Goal: Task Accomplishment & Management: Complete application form

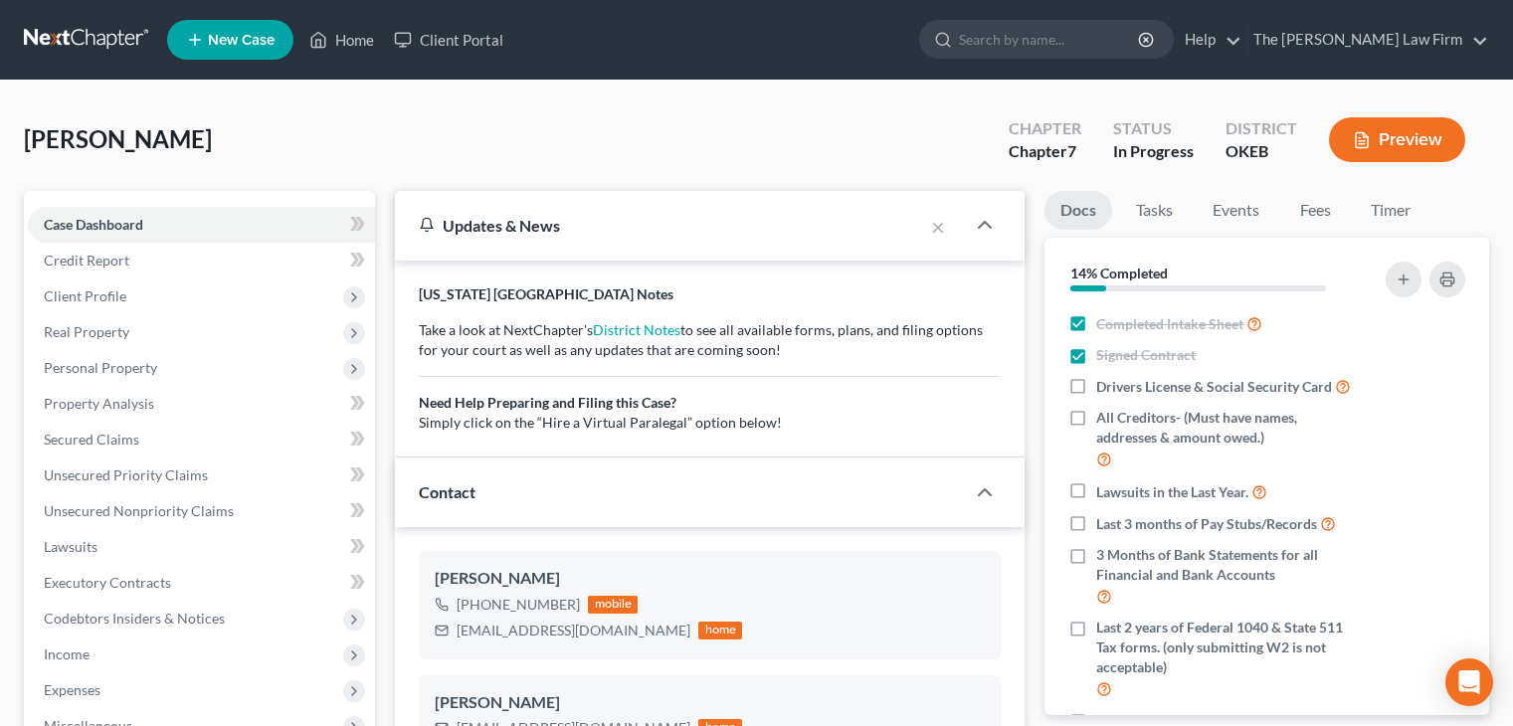
select select "4"
click at [329, 27] on link "Home" at bounding box center [341, 40] width 85 height 36
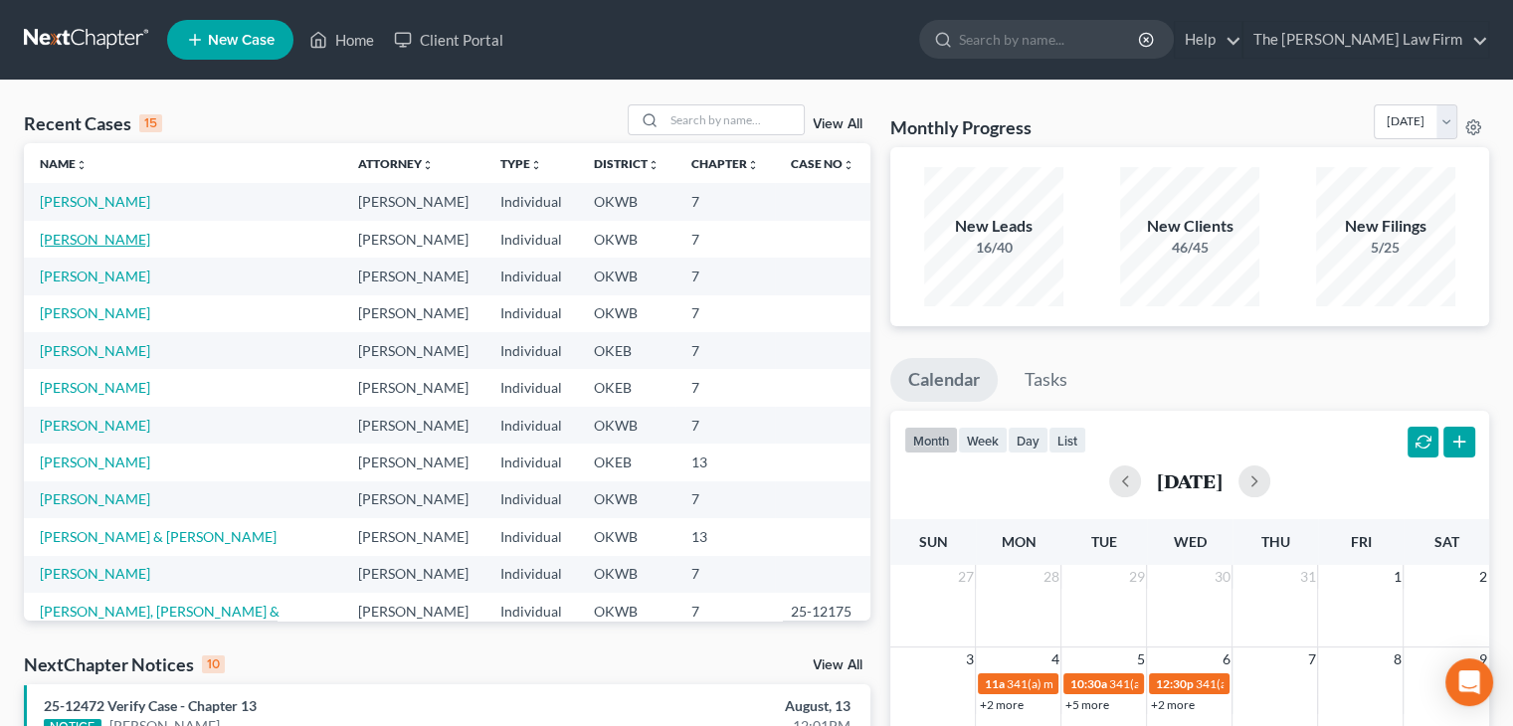
click at [117, 239] on link "[PERSON_NAME]" at bounding box center [95, 239] width 110 height 17
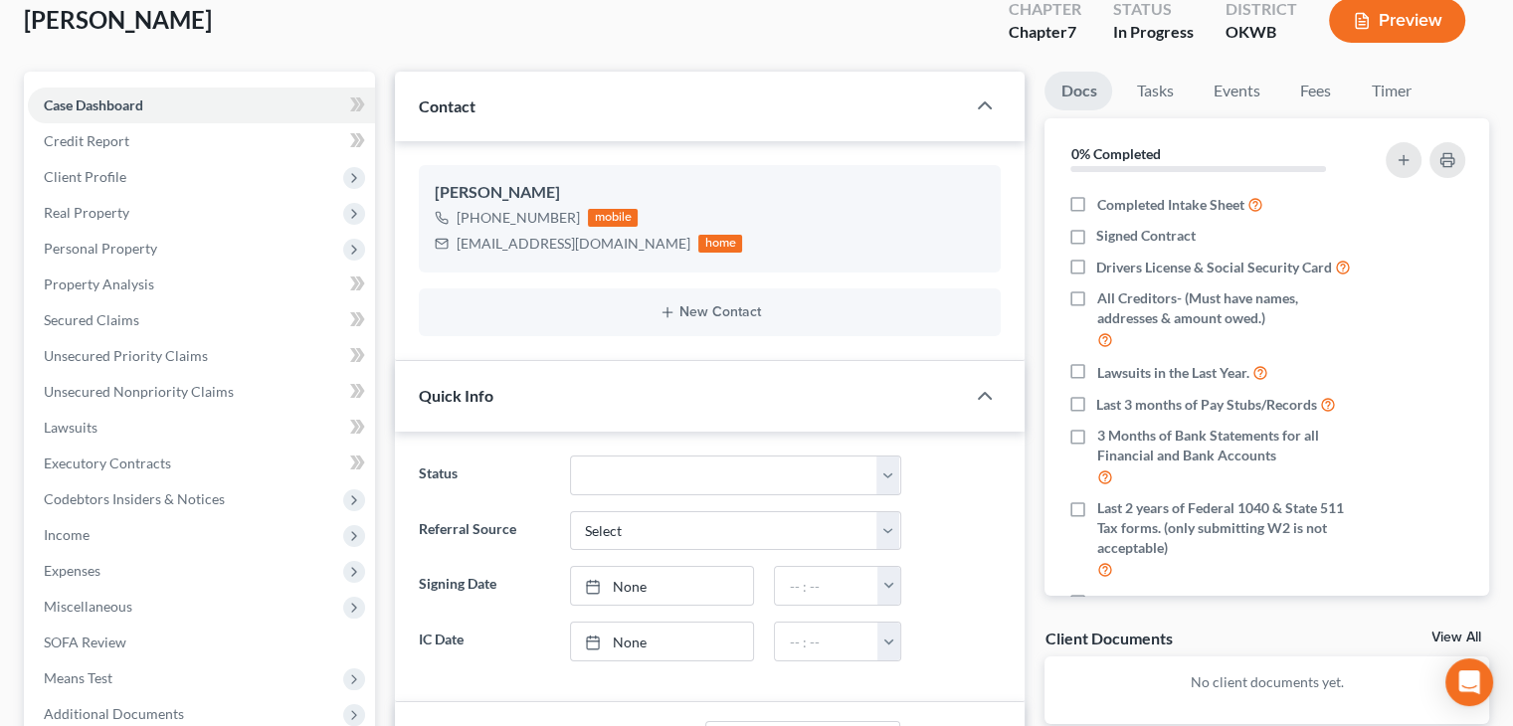
scroll to position [121, 0]
click at [643, 469] on select "Discharged Dismissed Filed Info Sent In Progress Lead Lost Lead Ready to File R…" at bounding box center [735, 474] width 331 height 40
click at [412, 386] on div "Quick Info" at bounding box center [680, 393] width 570 height 69
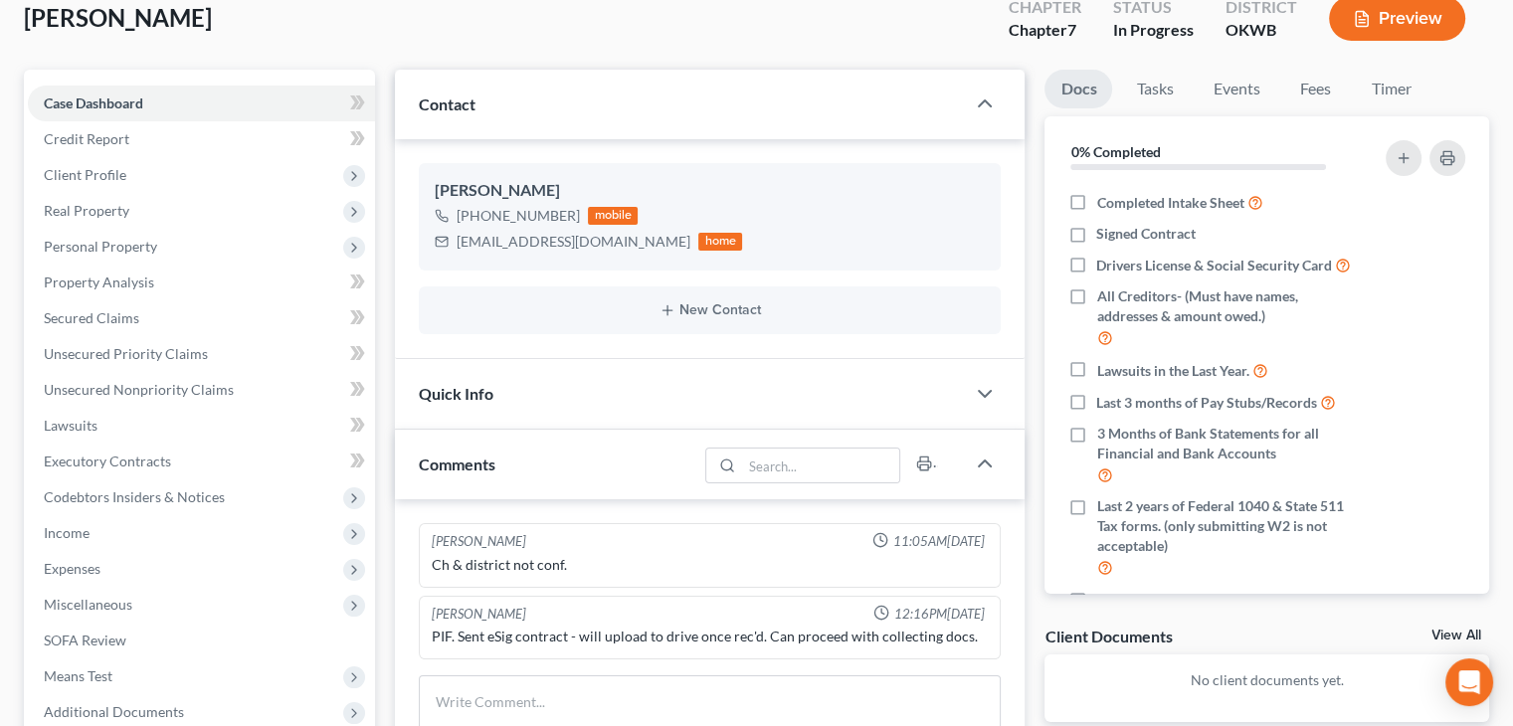
click at [406, 399] on div "Quick Info" at bounding box center [680, 393] width 570 height 69
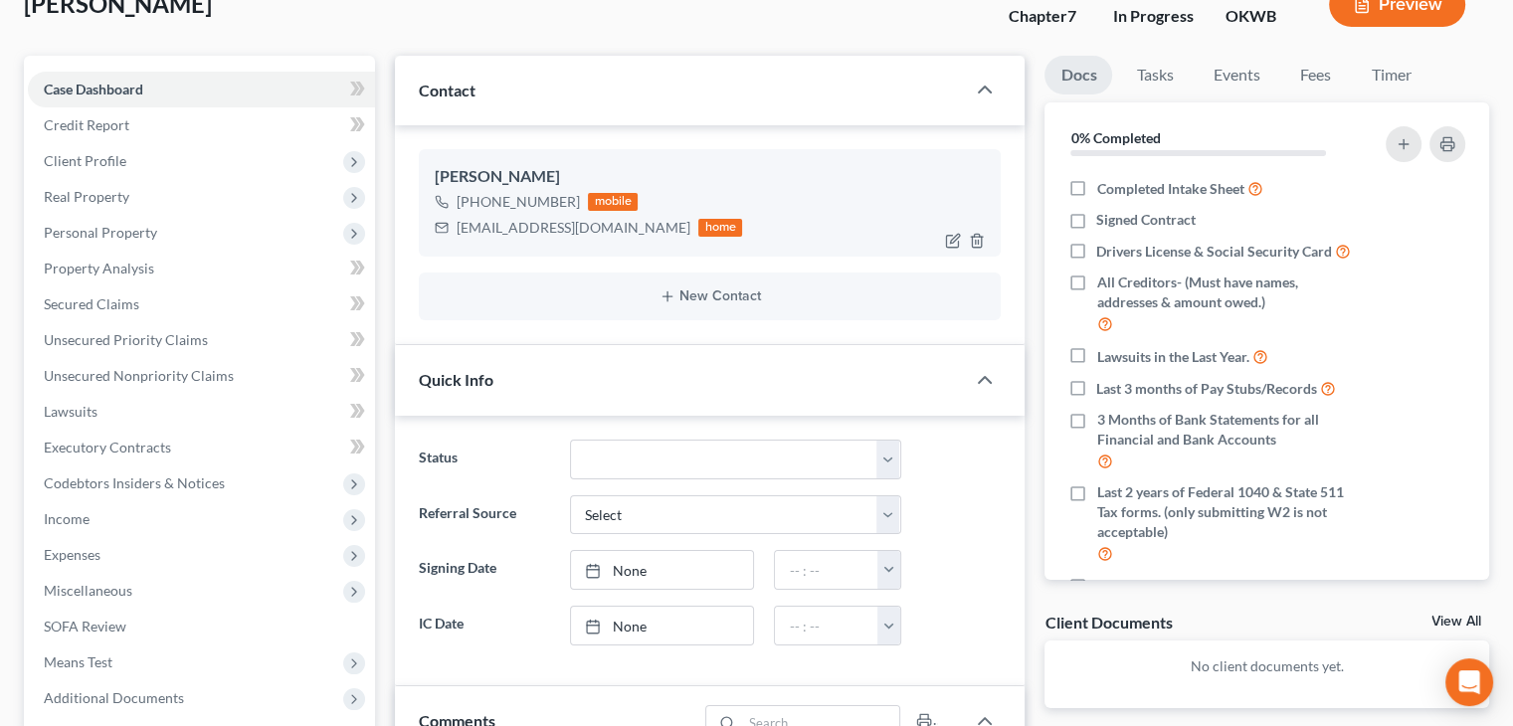
scroll to position [135, 0]
click at [953, 234] on icon "button" at bounding box center [953, 241] width 16 height 16
select select "0"
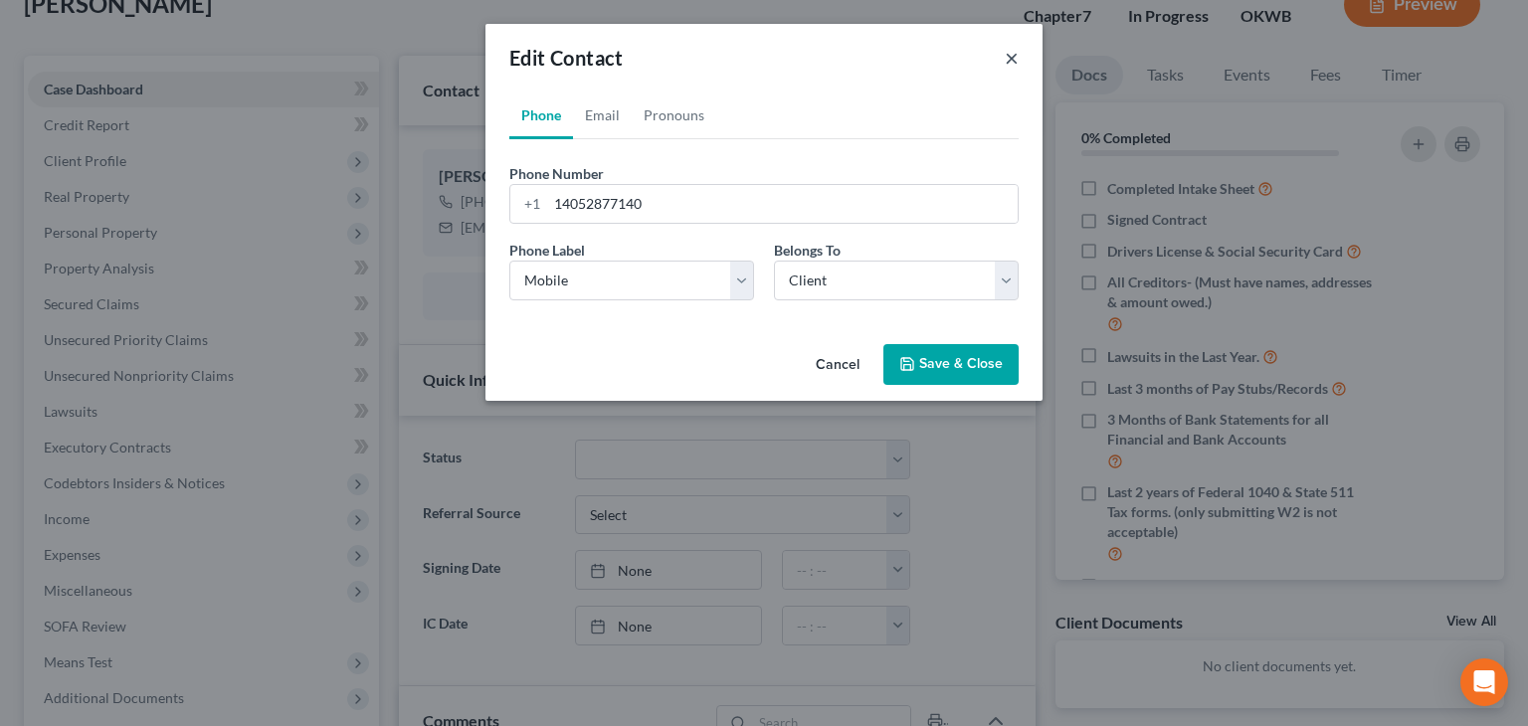
click at [1010, 60] on button "×" at bounding box center [1012, 58] width 14 height 24
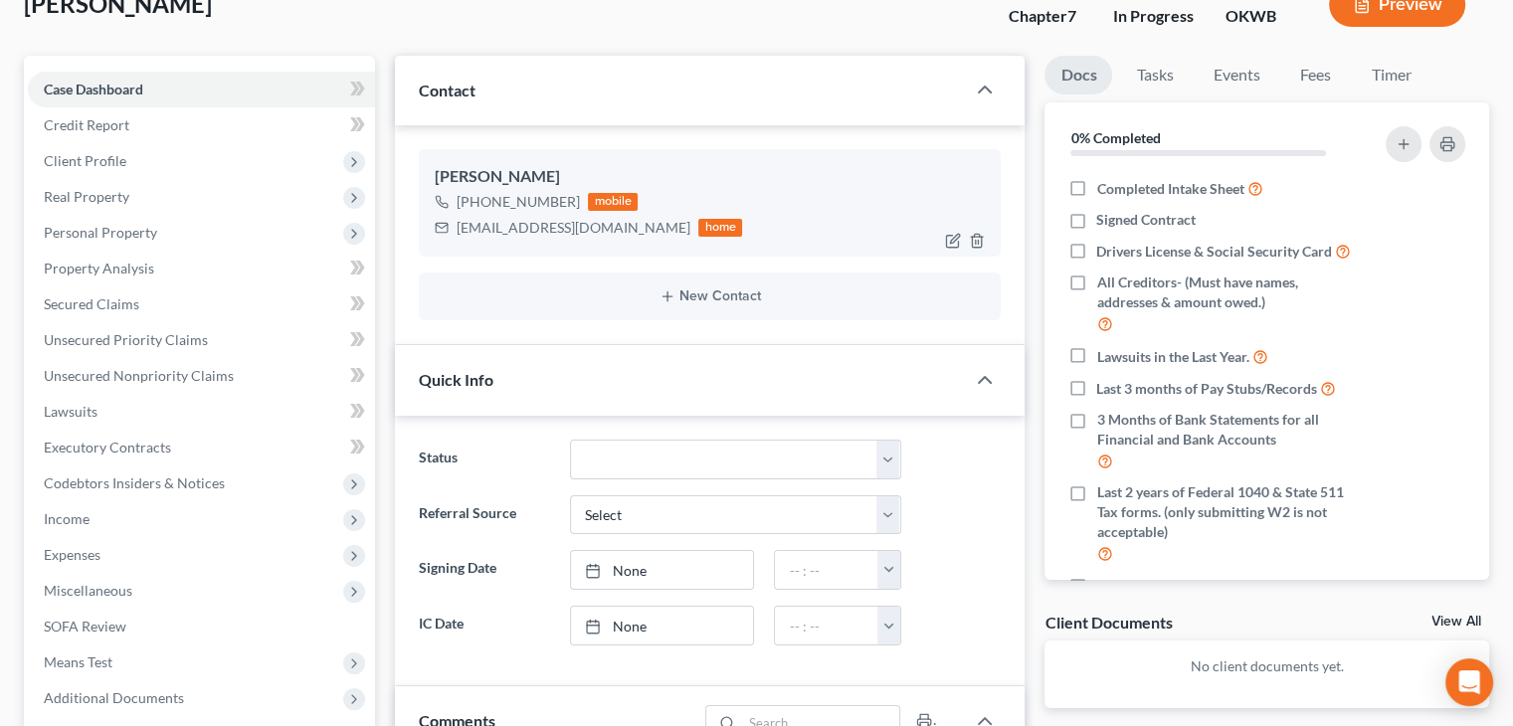
click at [560, 225] on div "[EMAIL_ADDRESS][DOMAIN_NAME]" at bounding box center [574, 228] width 234 height 20
click at [574, 224] on div "[EMAIL_ADDRESS][DOMAIN_NAME]" at bounding box center [574, 228] width 234 height 20
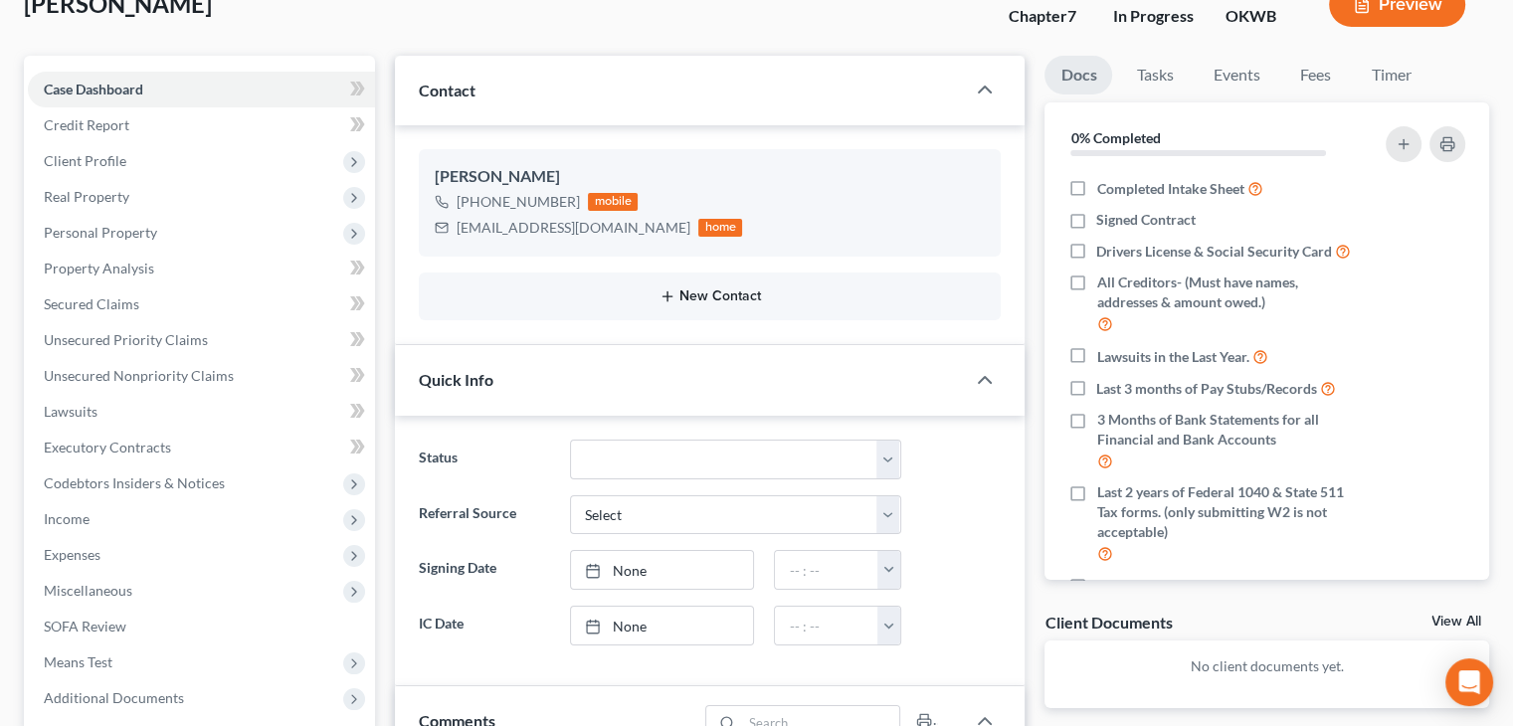
drag, startPoint x: 574, startPoint y: 224, endPoint x: 543, endPoint y: 300, distance: 82.6
click at [543, 300] on button "New Contact" at bounding box center [710, 297] width 550 height 16
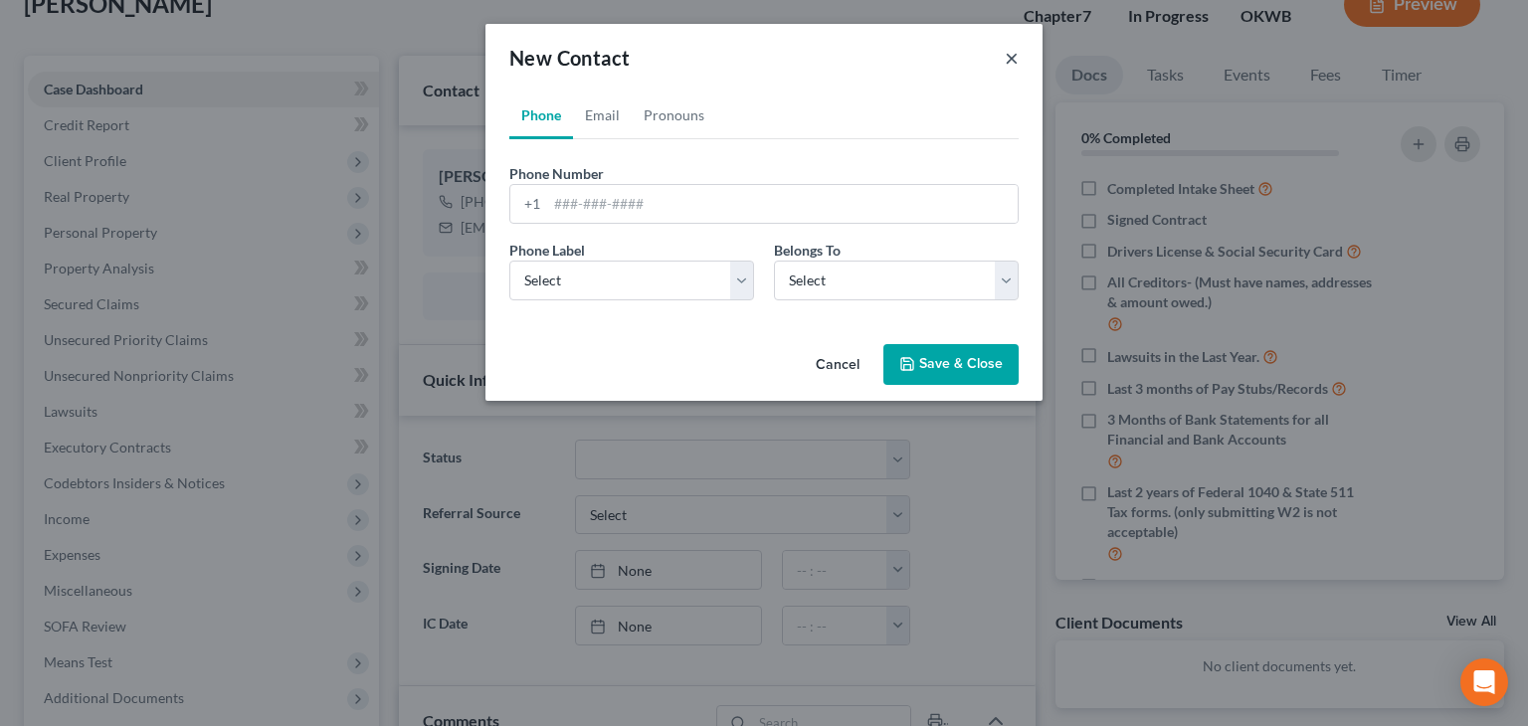
click at [1006, 64] on button "×" at bounding box center [1012, 58] width 14 height 24
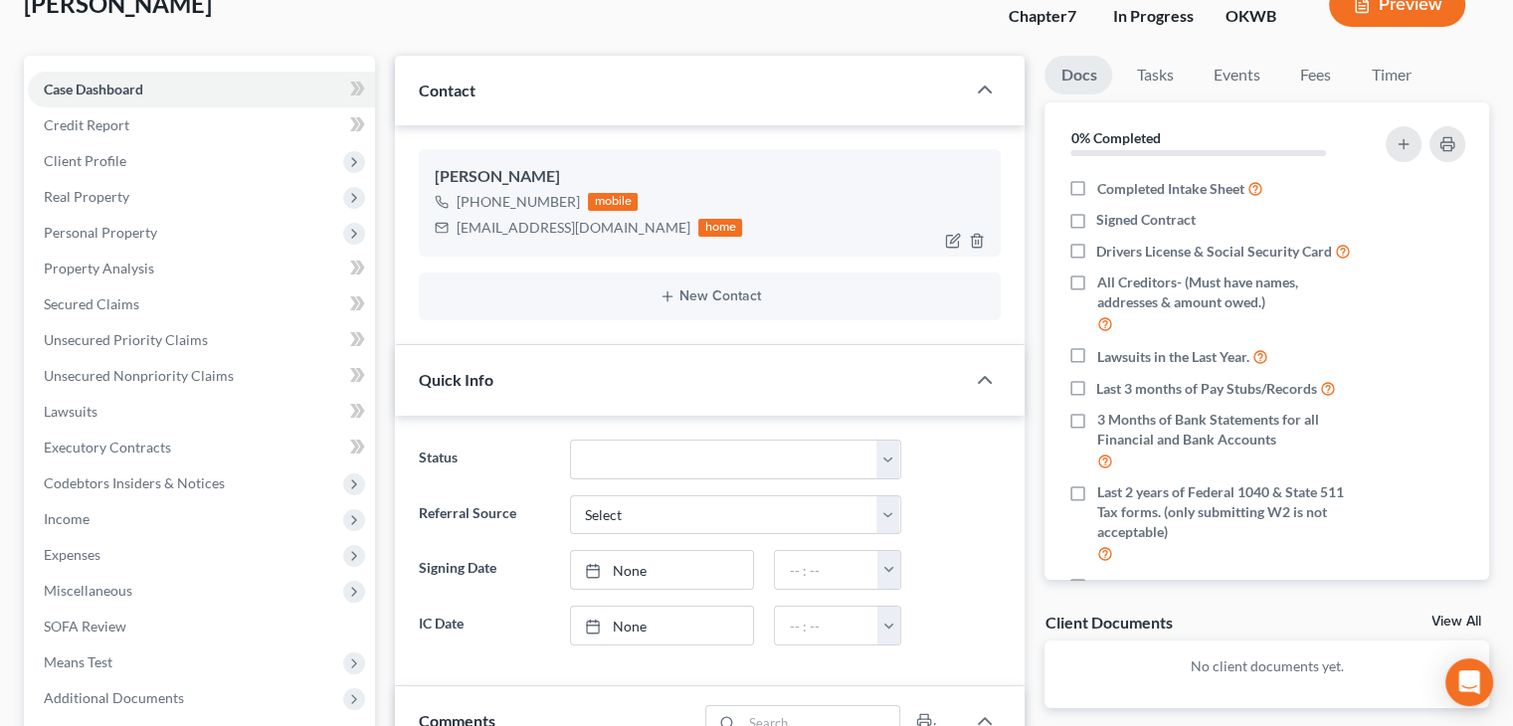
click at [546, 218] on div "[EMAIL_ADDRESS][DOMAIN_NAME]" at bounding box center [574, 228] width 234 height 20
copy div "[EMAIL_ADDRESS][DOMAIN_NAME]"
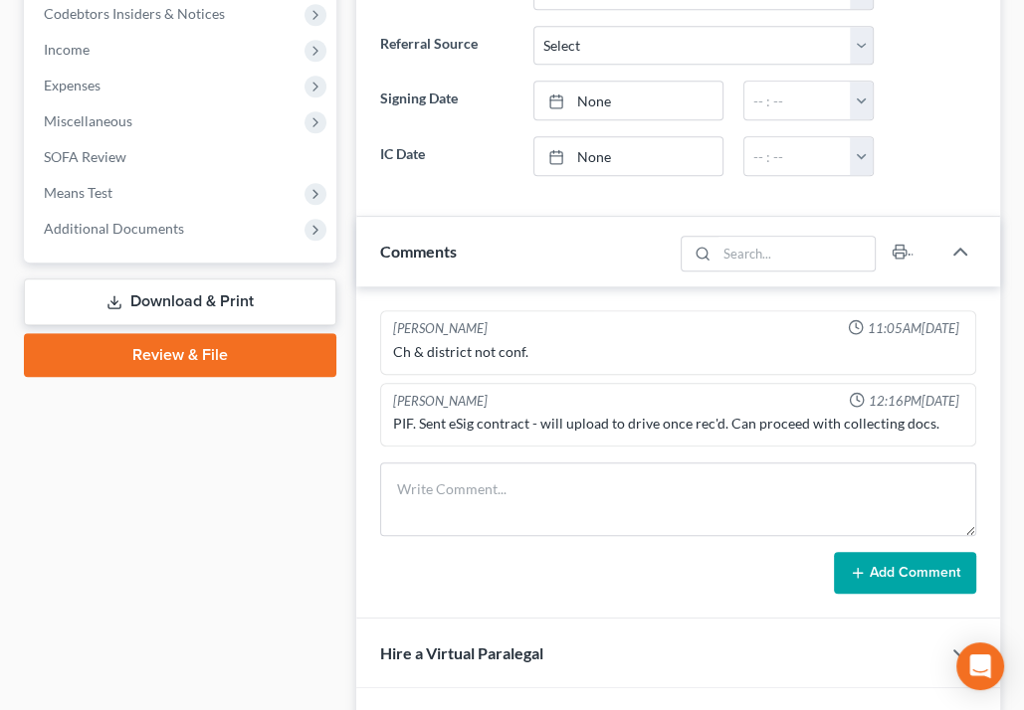
scroll to position [704, 0]
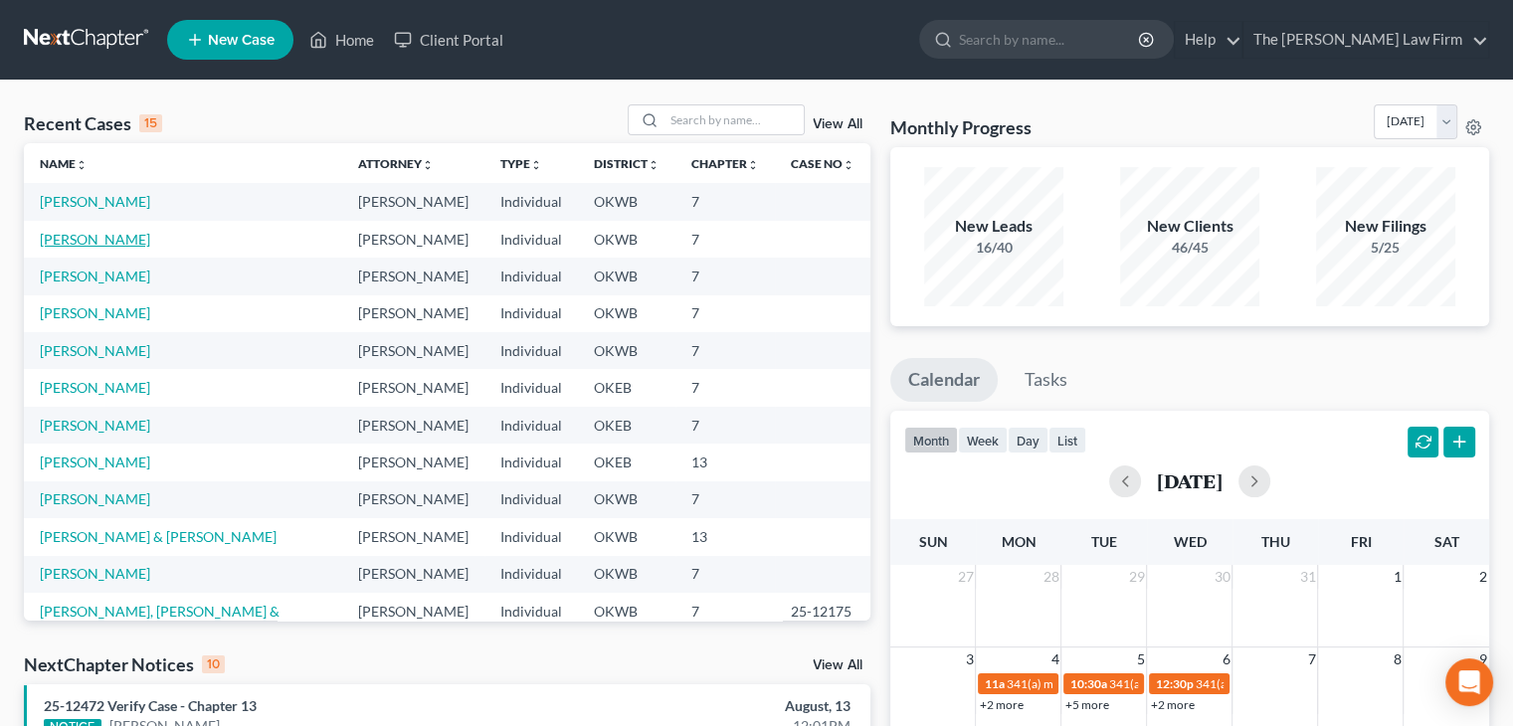
click at [104, 244] on link "[PERSON_NAME]" at bounding box center [95, 239] width 110 height 17
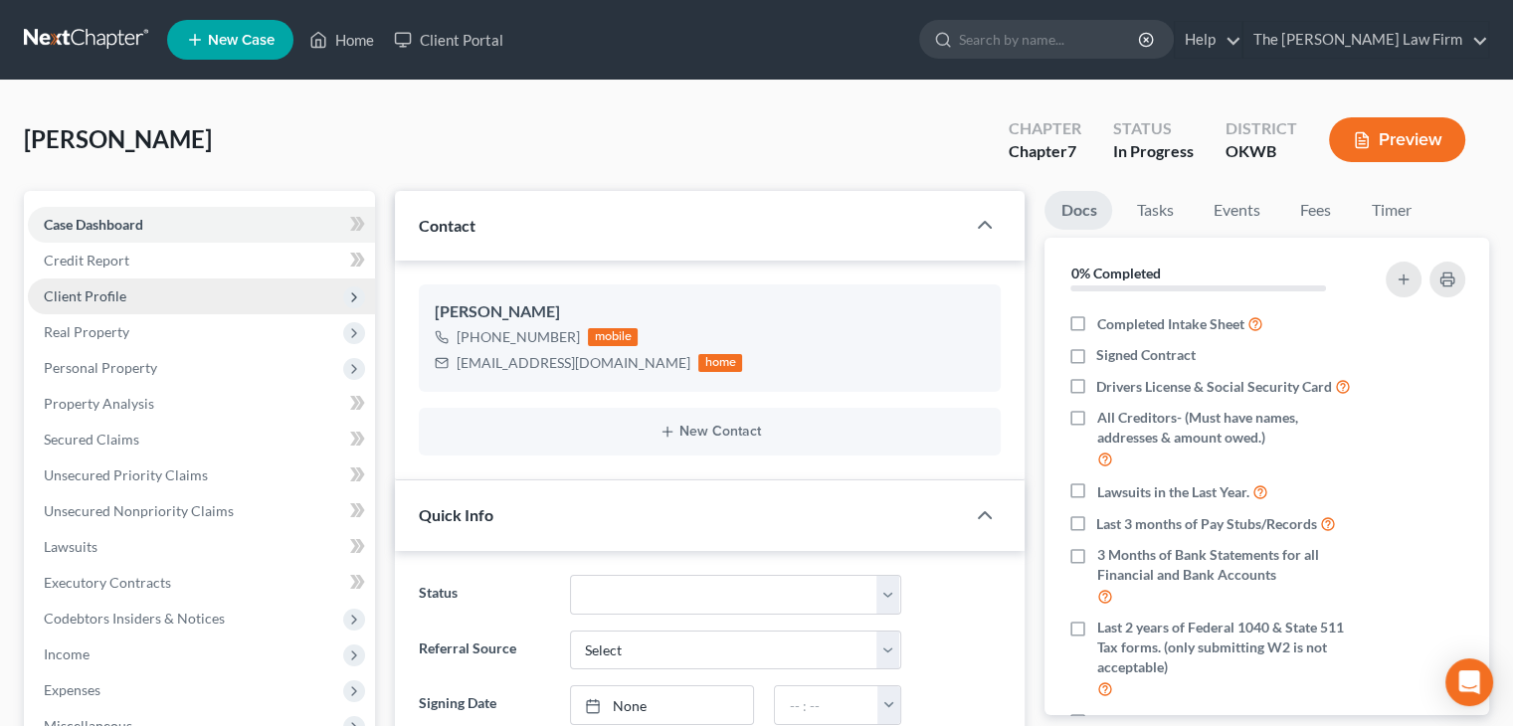
click at [115, 301] on span "Client Profile" at bounding box center [85, 296] width 83 height 17
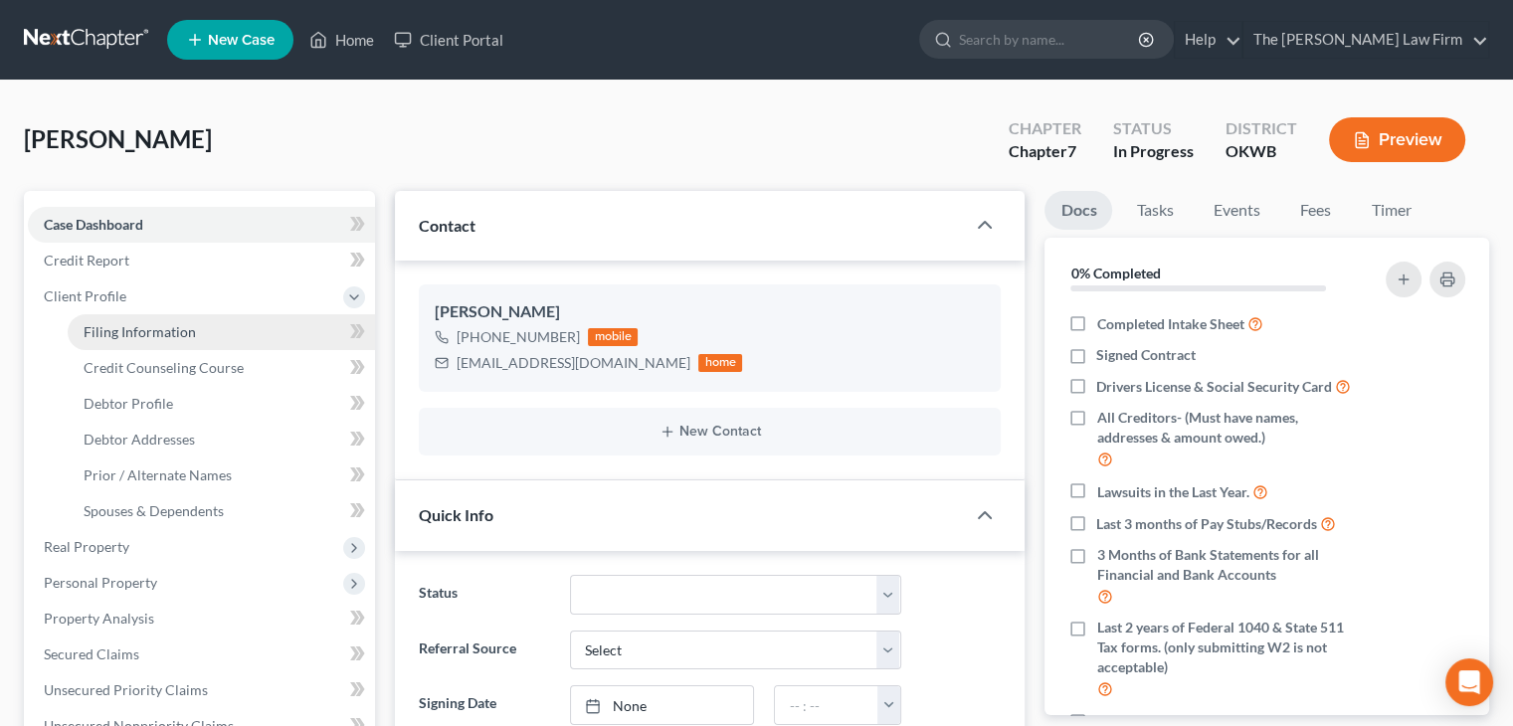
click at [121, 336] on span "Filing Information" at bounding box center [140, 331] width 112 height 17
select select "1"
select select "0"
select select "37"
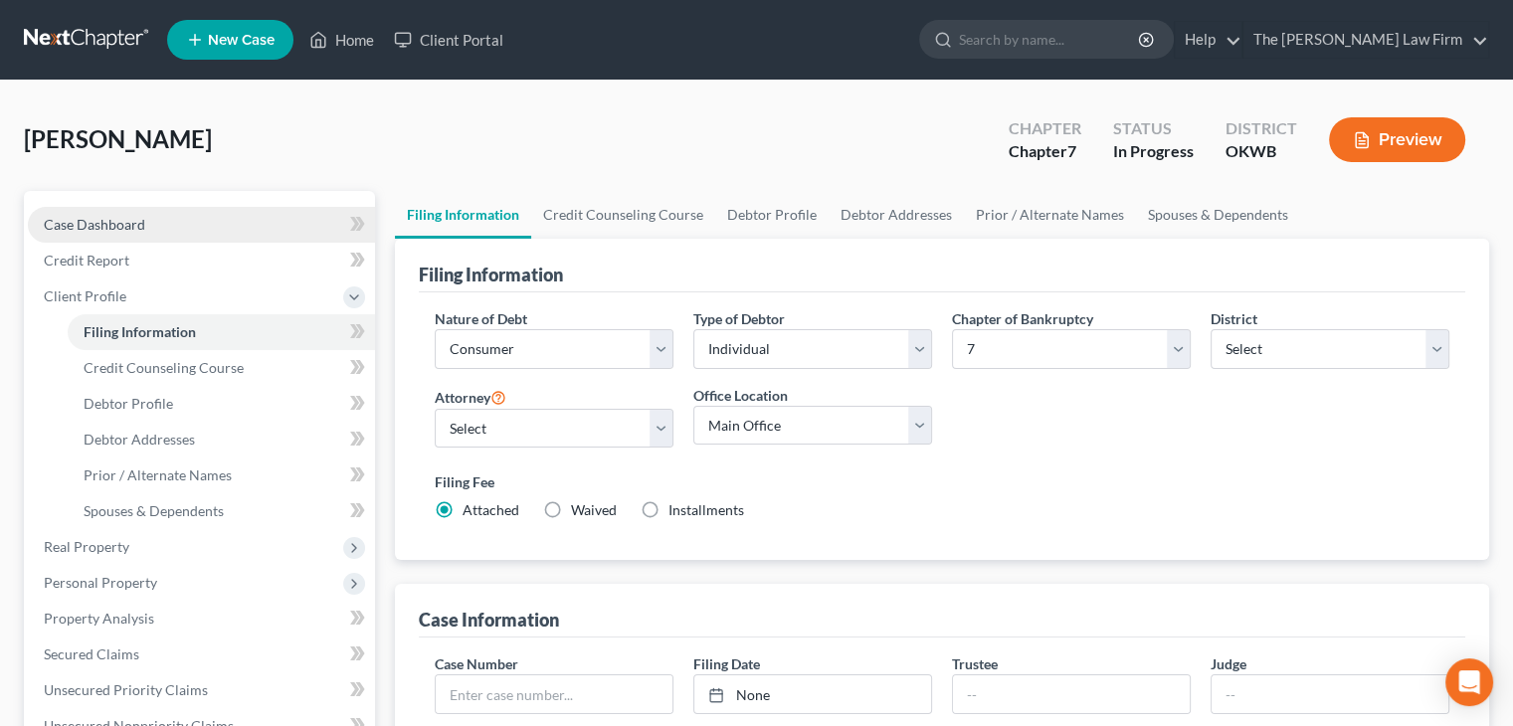
click at [96, 216] on span "Case Dashboard" at bounding box center [94, 224] width 101 height 17
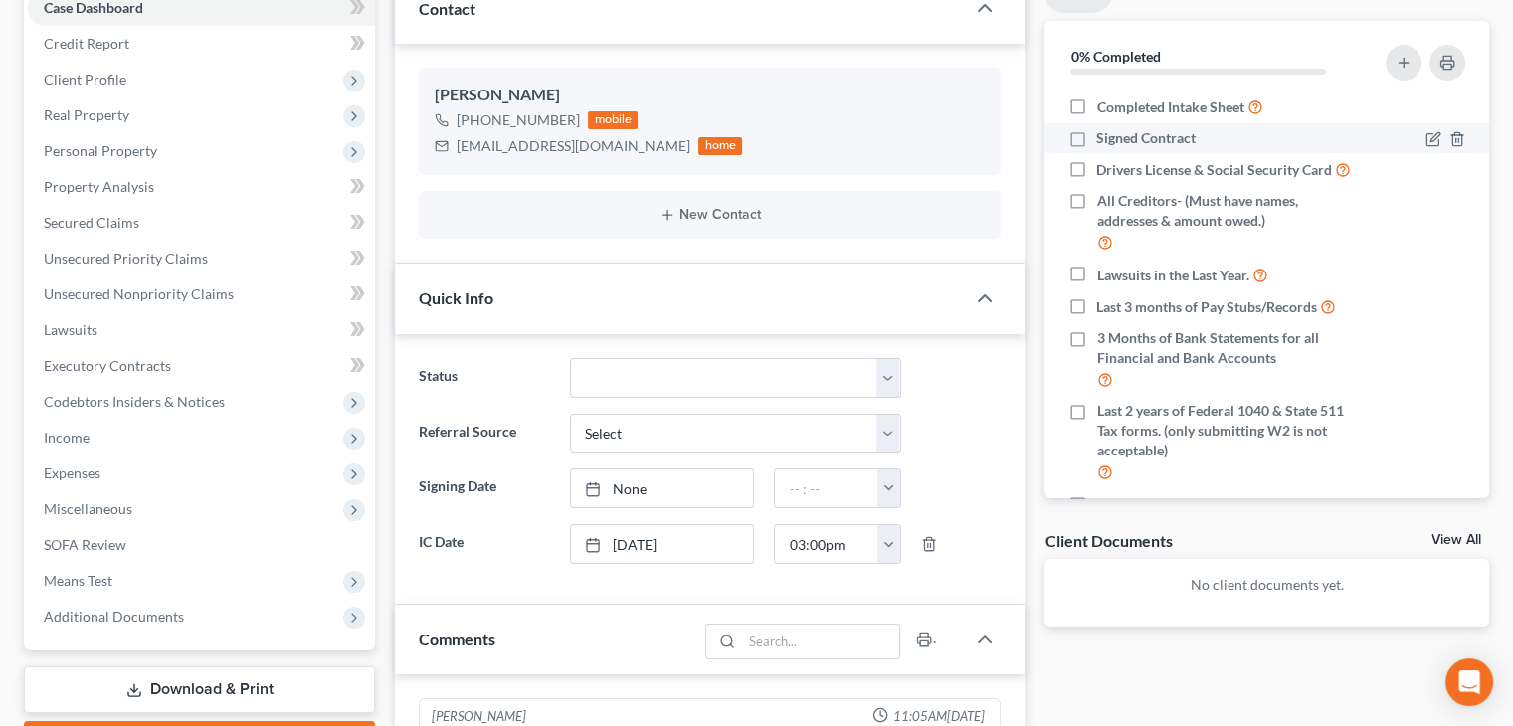
scroll to position [171, 0]
